Goal: Information Seeking & Learning: Learn about a topic

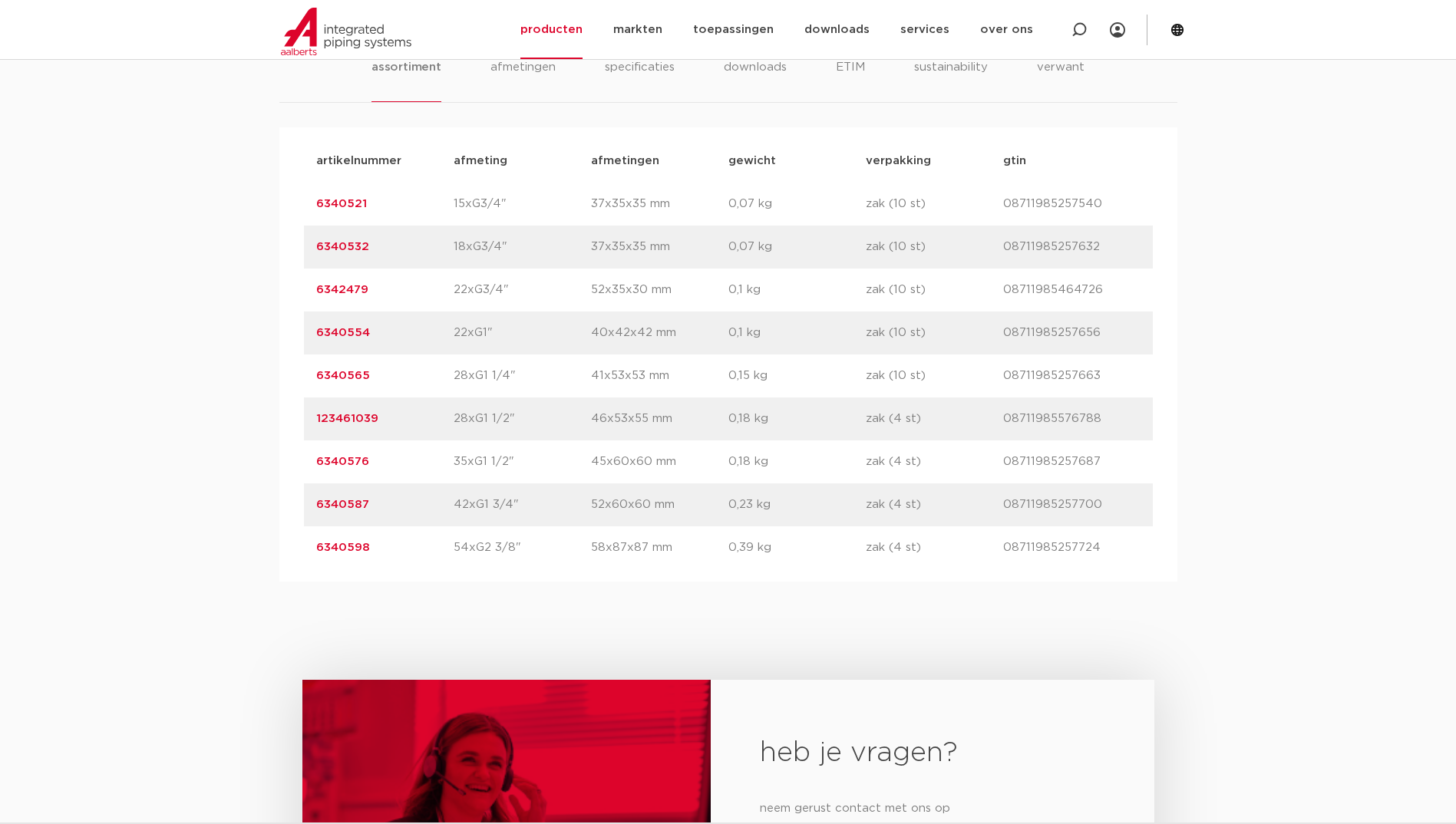
click at [164, 528] on div "assortiment [GEOGRAPHIC_DATA] specificaties downloads ETIM sustainability verwa…" at bounding box center [728, 295] width 1456 height 572
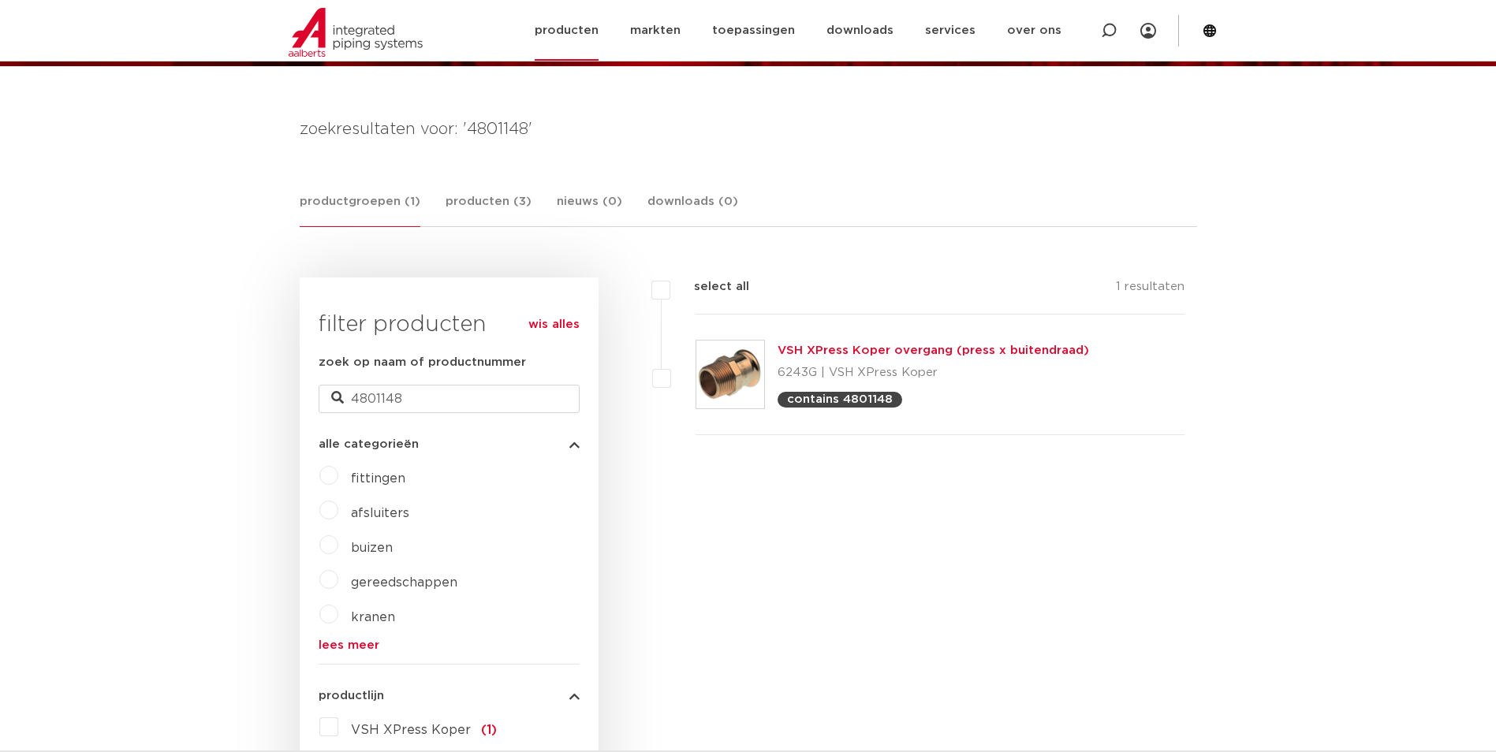
click at [573, 23] on link "producten" at bounding box center [567, 30] width 64 height 61
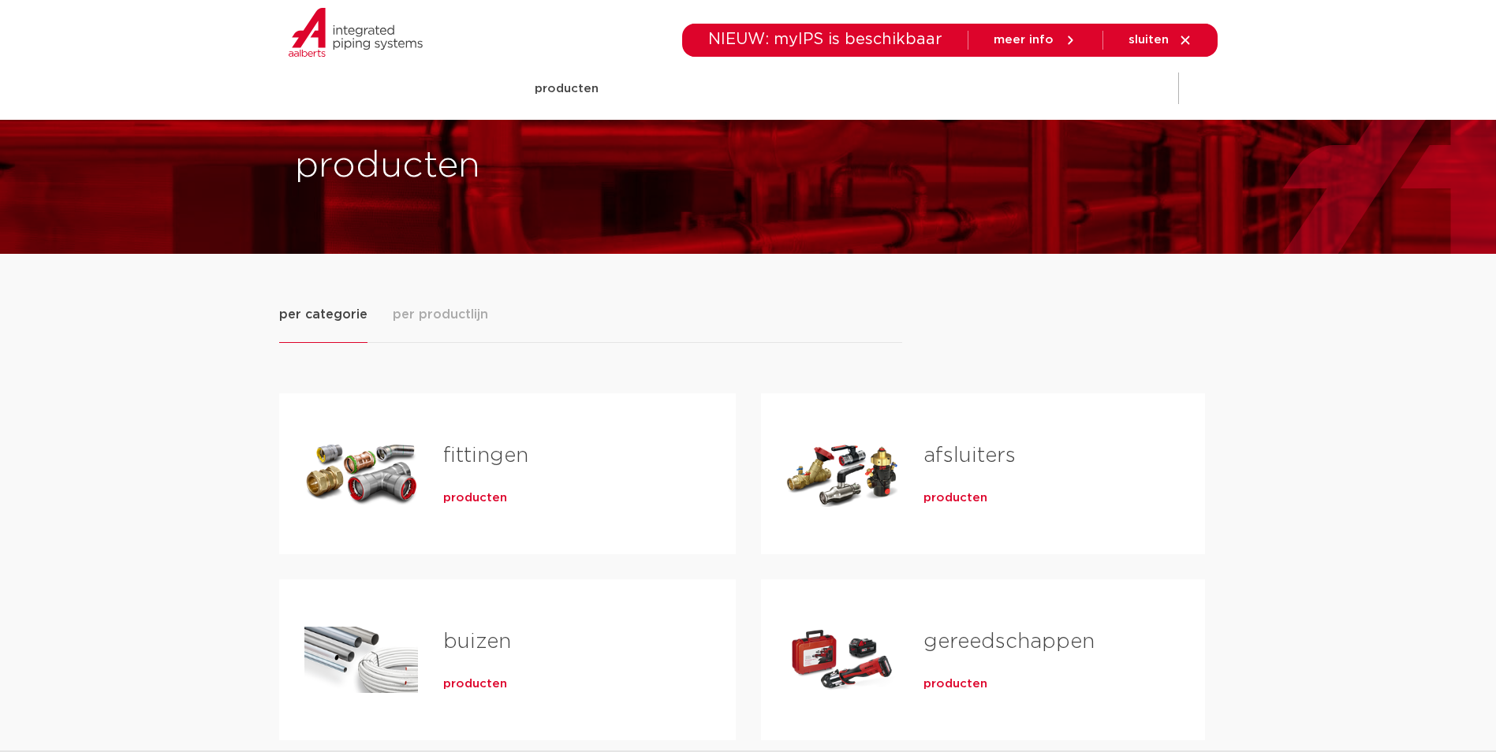
click at [463, 497] on span "producten" at bounding box center [475, 498] width 64 height 16
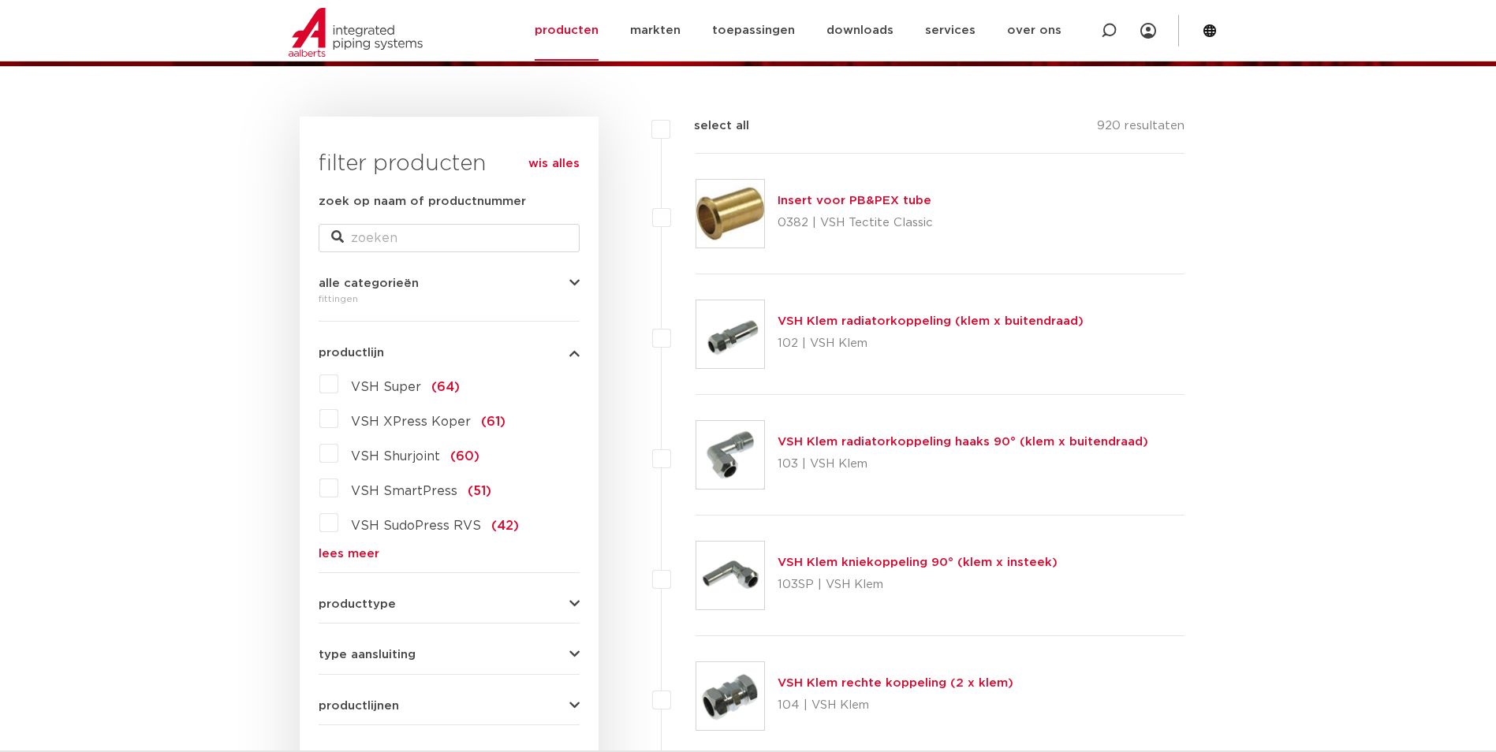
click at [357, 548] on link "lees meer" at bounding box center [449, 554] width 261 height 12
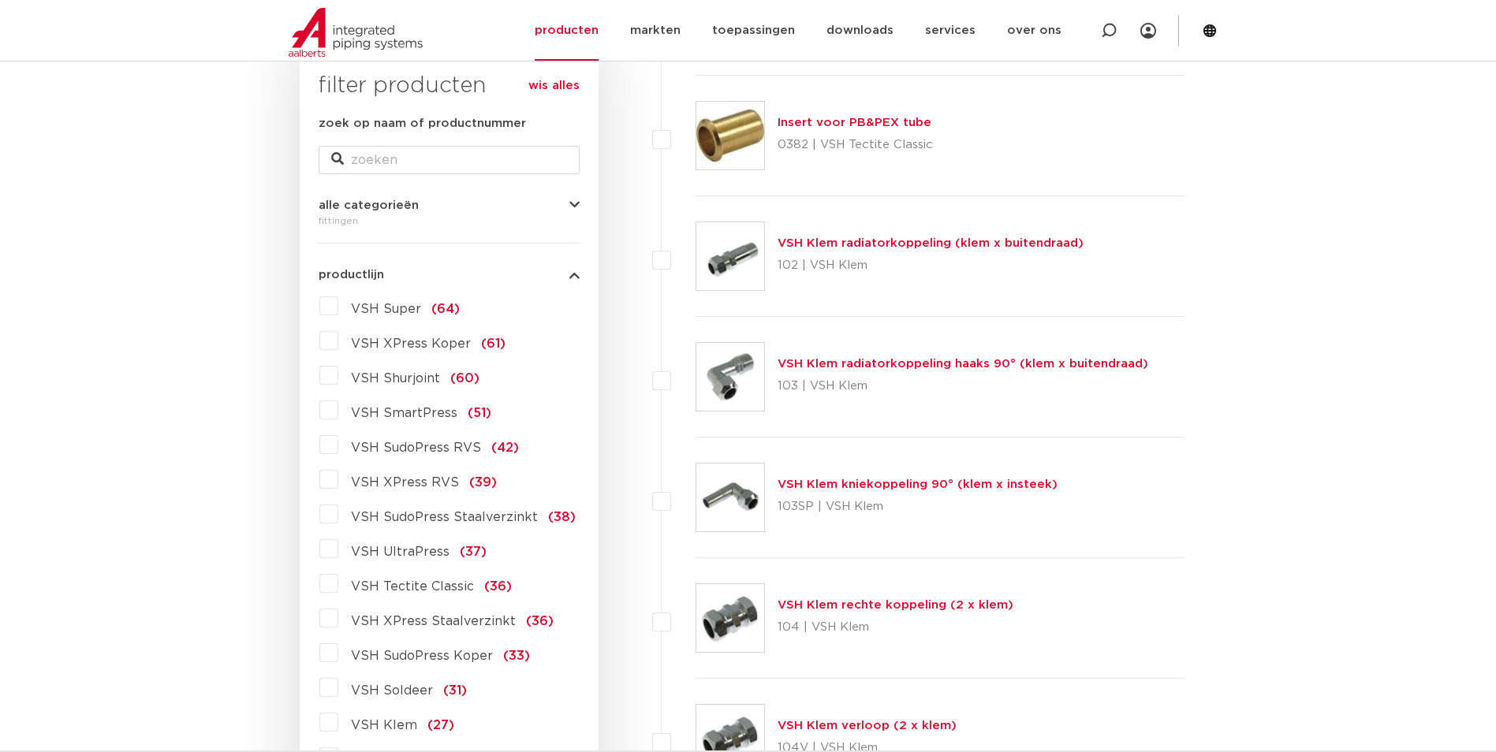
scroll to position [267, 0]
click at [459, 652] on span "VSH SudoPress Koper" at bounding box center [422, 655] width 142 height 13
click at [0, 0] on input "VSH SudoPress Koper (33)" at bounding box center [0, 0] width 0 height 0
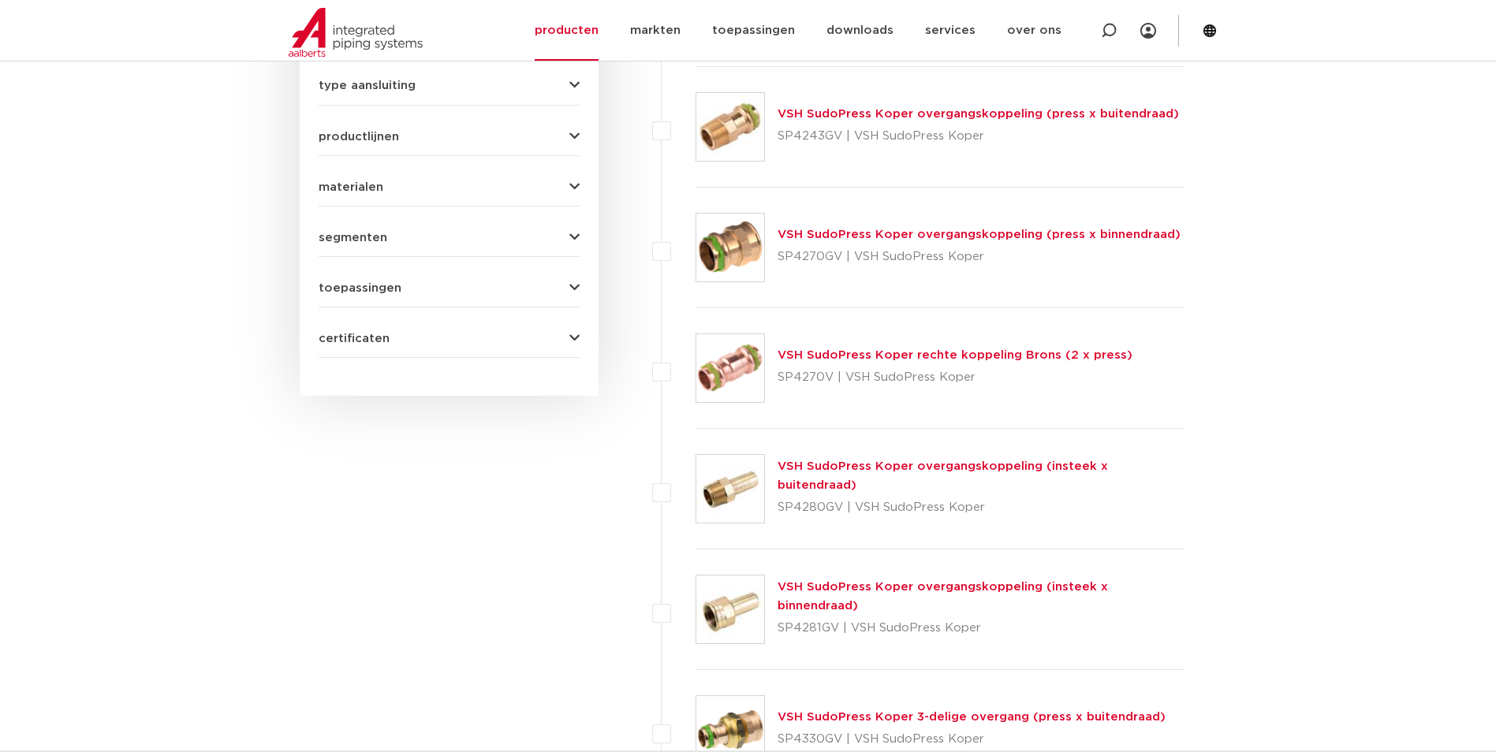
scroll to position [503, 0]
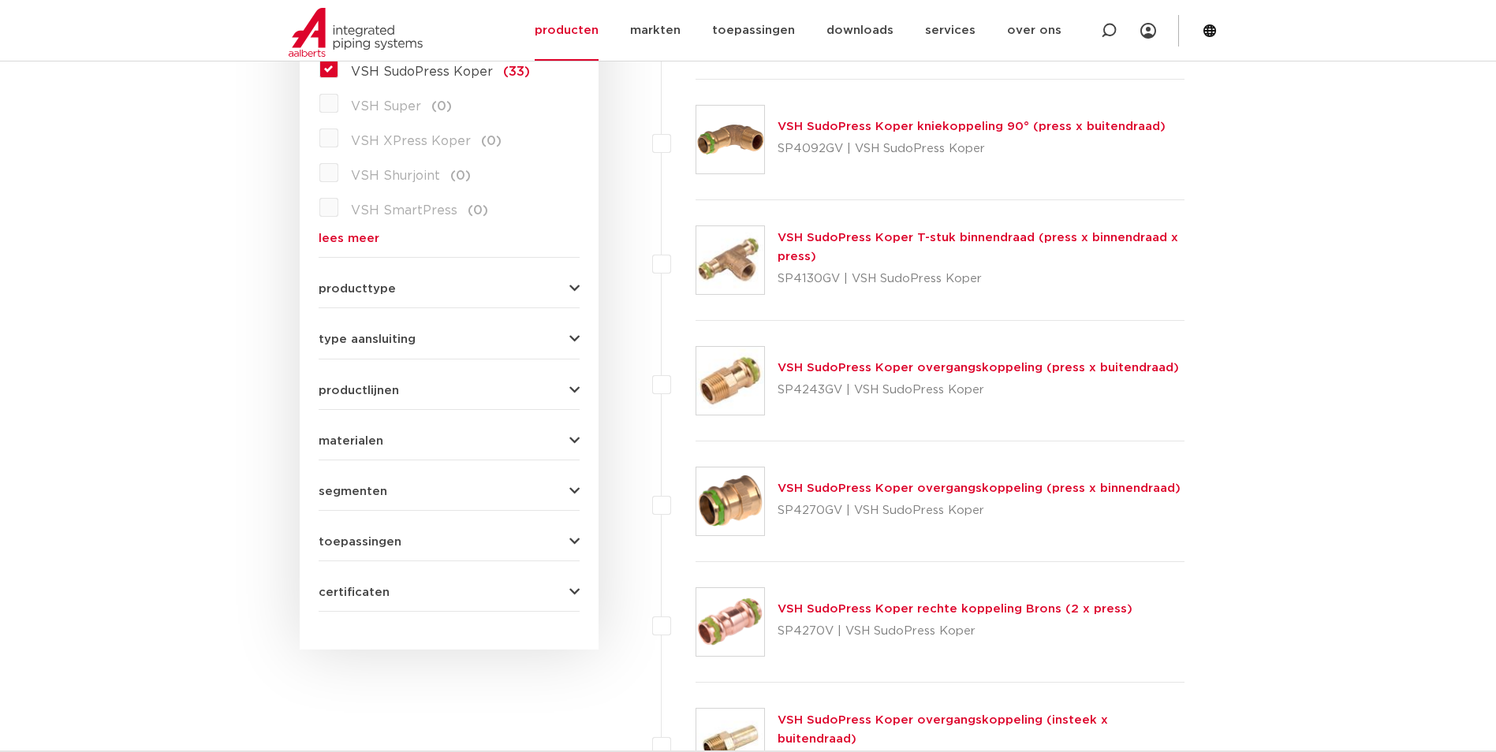
click at [930, 615] on link "VSH SudoPress Koper rechte koppeling Brons (2 x press)" at bounding box center [955, 609] width 355 height 12
